Goal: Task Accomplishment & Management: Use online tool/utility

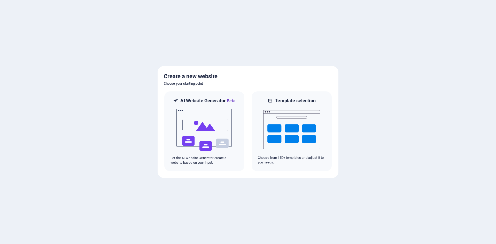
click at [228, 198] on div at bounding box center [248, 122] width 496 height 244
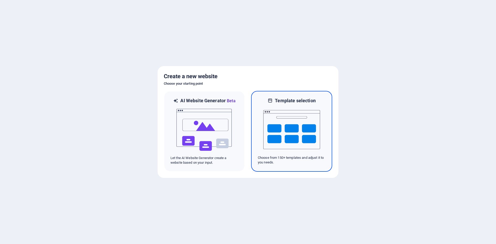
click at [303, 129] on img at bounding box center [291, 130] width 57 height 52
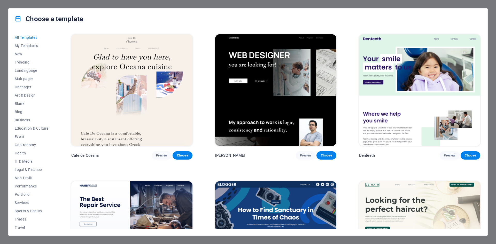
scroll to position [2017, 0]
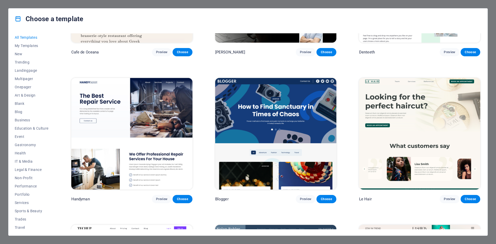
click at [2, 91] on div "Choose a template All Templates My Templates New Trending Landingpage Multipage…" at bounding box center [248, 122] width 496 height 244
click at [30, 118] on span "Business" at bounding box center [32, 120] width 34 height 4
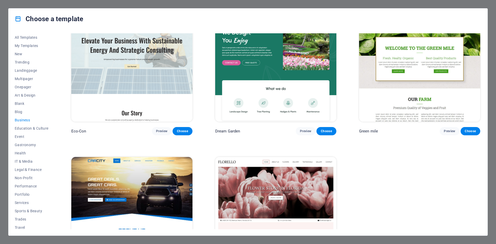
scroll to position [0, 0]
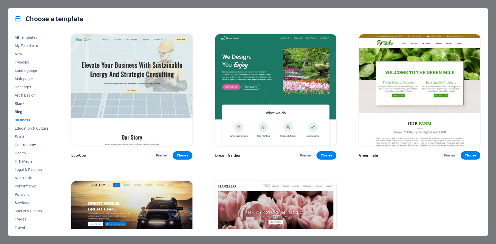
click at [20, 112] on span "Blog" at bounding box center [32, 112] width 34 height 4
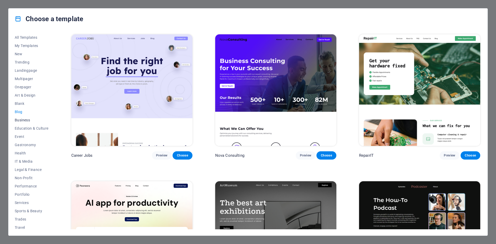
click at [24, 122] on span "Business" at bounding box center [32, 120] width 34 height 4
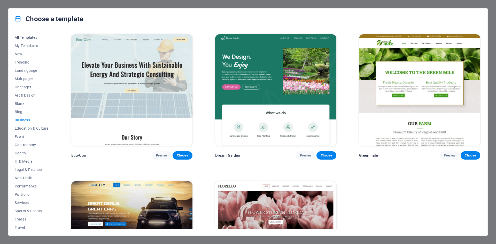
click at [16, 37] on span "All Templates" at bounding box center [32, 37] width 34 height 4
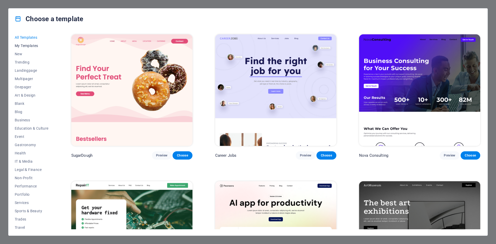
click at [23, 48] on button "My Templates" at bounding box center [32, 46] width 34 height 8
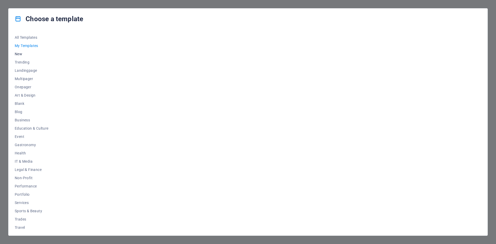
click at [19, 54] on span "New" at bounding box center [32, 54] width 34 height 4
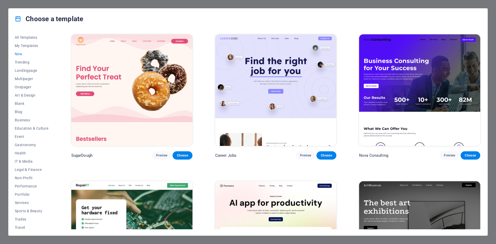
click at [17, 54] on span "New" at bounding box center [32, 54] width 34 height 4
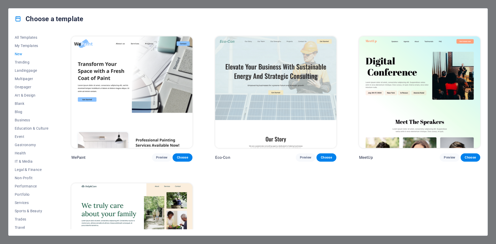
scroll to position [515, 0]
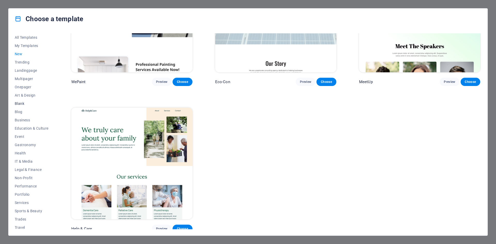
click at [18, 104] on span "Blank" at bounding box center [32, 104] width 34 height 4
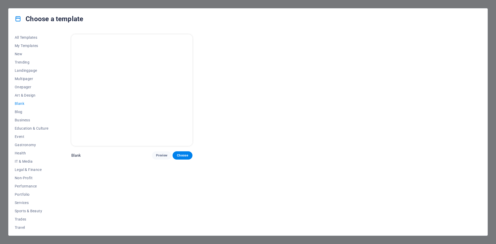
click at [386, 6] on div "Choose a template All Templates My Templates New Trending Landingpage Multipage…" at bounding box center [248, 122] width 496 height 244
